Goal: Entertainment & Leisure: Consume media (video, audio)

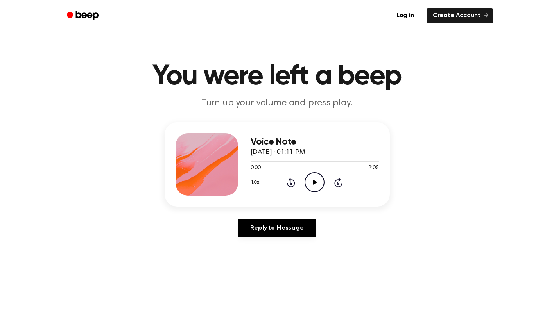
click at [318, 183] on icon "Play Audio" at bounding box center [315, 182] width 20 height 20
click at [321, 187] on icon "Play Audio" at bounding box center [315, 182] width 20 height 20
click at [312, 180] on icon "Play Audio" at bounding box center [315, 182] width 20 height 20
click at [317, 186] on icon "Play Audio" at bounding box center [315, 182] width 20 height 20
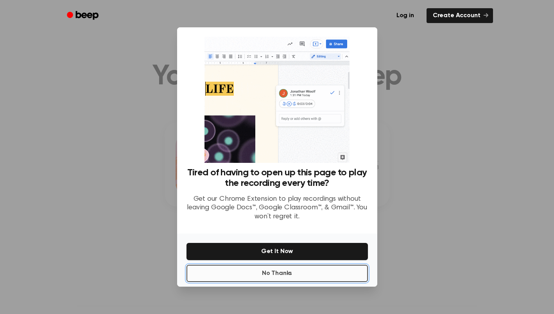
click at [325, 273] on button "No Thanks" at bounding box center [277, 273] width 181 height 17
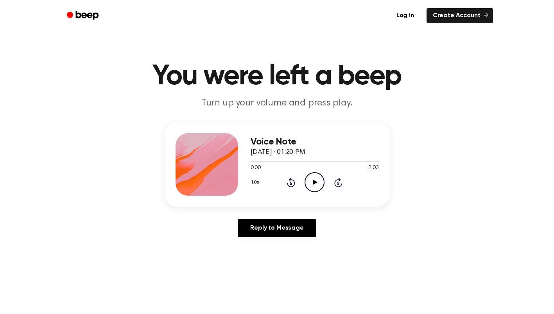
click at [315, 185] on icon "Play Audio" at bounding box center [315, 182] width 20 height 20
click at [310, 181] on icon "Play Audio" at bounding box center [315, 182] width 20 height 20
click at [313, 184] on icon at bounding box center [315, 182] width 4 height 5
